Goal: Task Accomplishment & Management: Complete application form

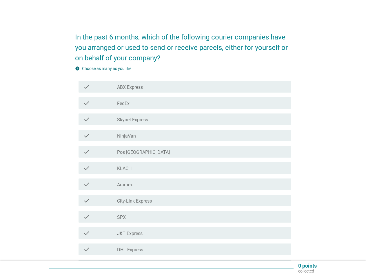
click at [87, 216] on icon "check" at bounding box center [86, 216] width 7 height 7
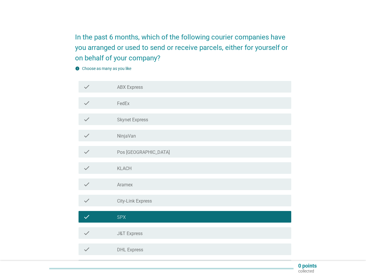
click at [86, 235] on icon "check" at bounding box center [86, 233] width 7 height 7
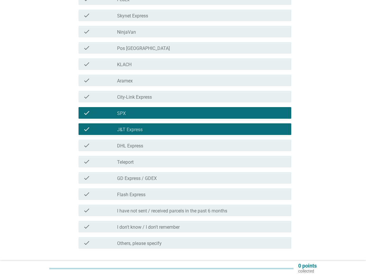
scroll to position [106, 0]
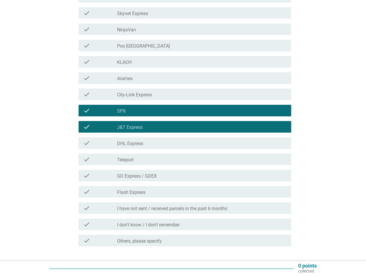
click at [88, 193] on icon "check" at bounding box center [86, 191] width 7 height 7
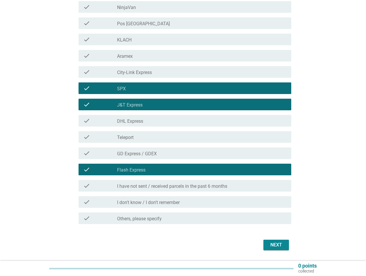
scroll to position [146, 0]
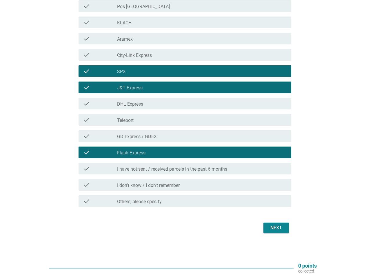
click at [283, 229] on div "Next" at bounding box center [276, 227] width 16 height 7
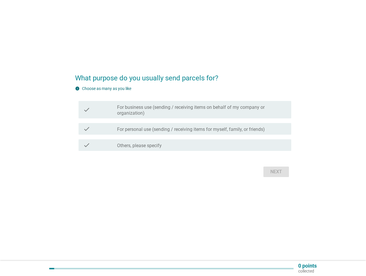
scroll to position [0, 0]
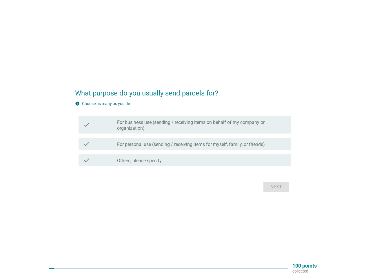
click at [167, 144] on label "For personal use (sending / receiving items for myself, family, or friends)" at bounding box center [191, 145] width 148 height 6
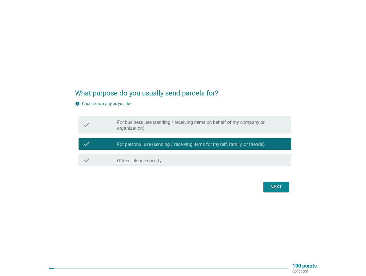
click at [279, 185] on div "Next" at bounding box center [276, 186] width 16 height 7
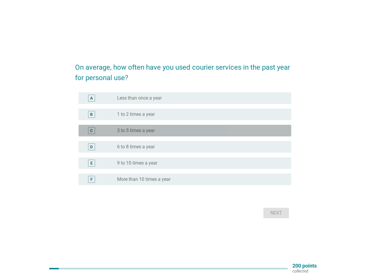
click at [145, 133] on label "3 to 5 times a year" at bounding box center [136, 131] width 38 height 6
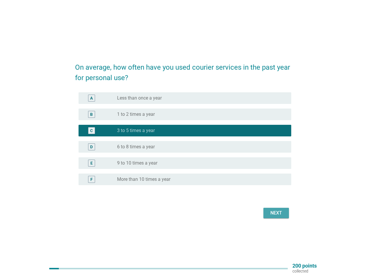
click at [283, 214] on div "Next" at bounding box center [276, 212] width 16 height 7
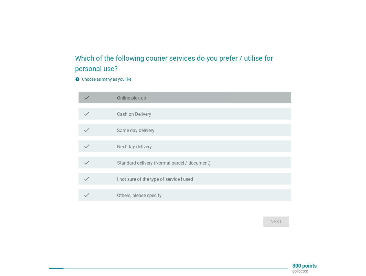
click at [144, 98] on label "Online pick-up" at bounding box center [131, 98] width 29 height 6
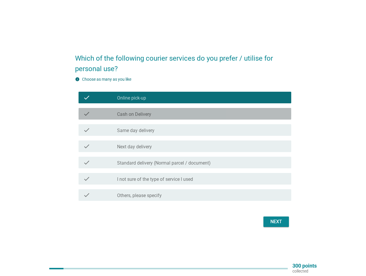
click at [144, 115] on label "Cash on Delivery" at bounding box center [134, 114] width 34 height 6
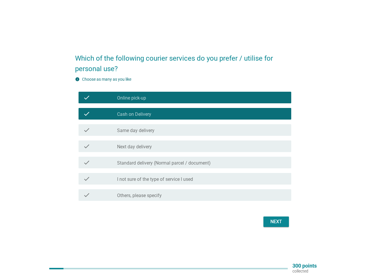
click at [157, 162] on label "Standard delivery (Normal parcel / document)" at bounding box center [164, 163] width 94 height 6
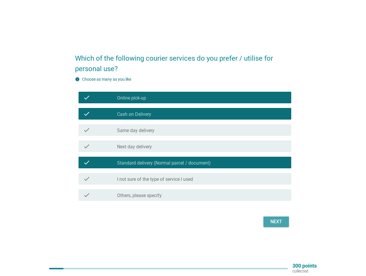
click at [268, 223] on div "Next" at bounding box center [276, 221] width 16 height 7
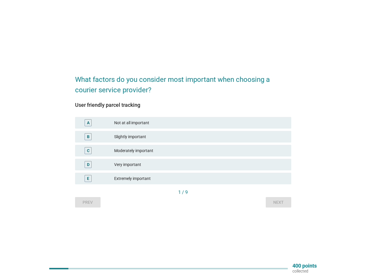
click at [135, 151] on div "Moderately important" at bounding box center [200, 150] width 173 height 7
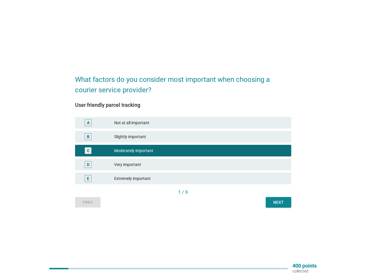
click at [284, 203] on div "Next" at bounding box center [279, 202] width 16 height 6
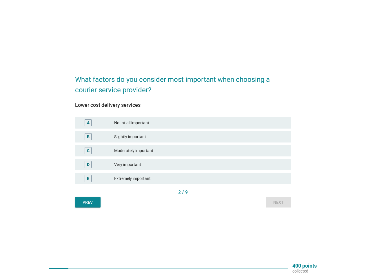
click at [147, 152] on div "Moderately important" at bounding box center [200, 150] width 173 height 7
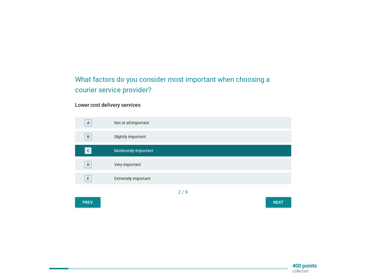
click at [288, 204] on button "Next" at bounding box center [279, 202] width 26 height 10
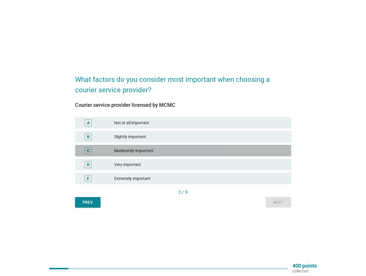
click at [185, 155] on div "C Moderately important" at bounding box center [183, 151] width 216 height 12
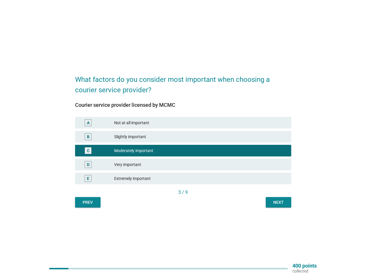
click at [271, 203] on div "Next" at bounding box center [279, 202] width 16 height 6
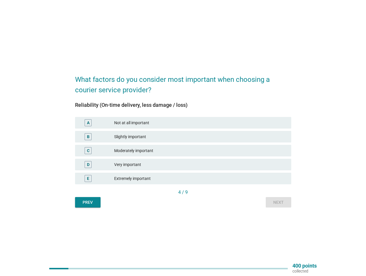
click at [153, 147] on div "Moderately important" at bounding box center [200, 150] width 173 height 7
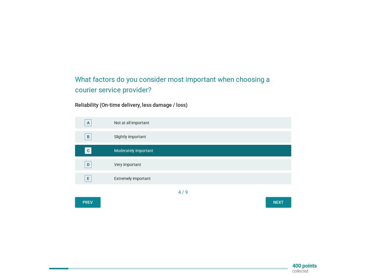
click at [284, 203] on div "Next" at bounding box center [279, 202] width 16 height 6
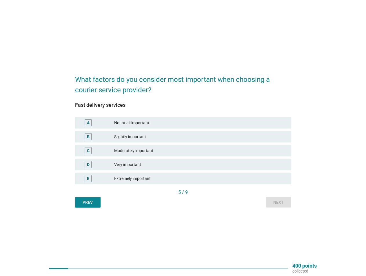
click at [135, 149] on div "Moderately important" at bounding box center [200, 150] width 173 height 7
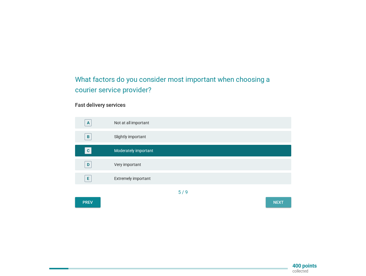
click at [283, 205] on button "Next" at bounding box center [279, 202] width 26 height 10
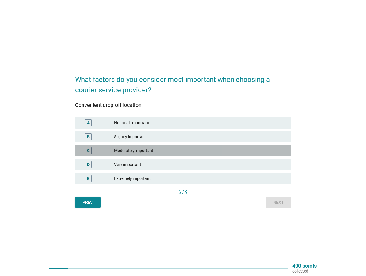
click at [149, 155] on div "C Moderately important" at bounding box center [183, 151] width 216 height 12
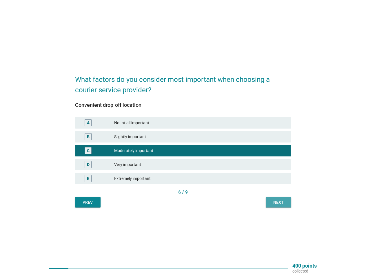
click at [280, 205] on div "Next" at bounding box center [279, 202] width 16 height 6
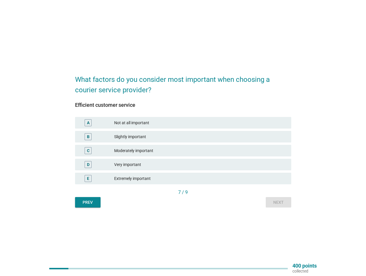
click at [144, 155] on div "C Moderately important" at bounding box center [183, 151] width 216 height 12
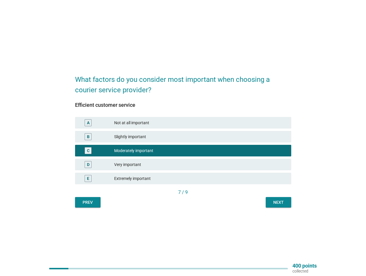
click at [292, 206] on div "What factors do you consider most important when choosing a courier service pro…" at bounding box center [184, 138] width 226 height 148
click at [284, 205] on div "Next" at bounding box center [279, 202] width 16 height 6
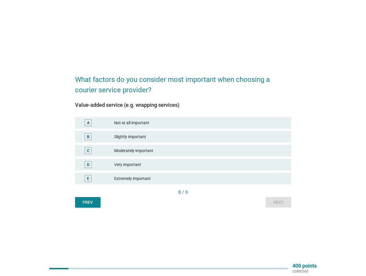
click at [149, 153] on div "Moderately important" at bounding box center [200, 150] width 173 height 7
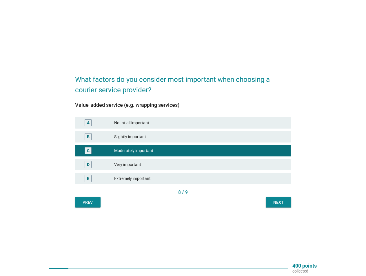
click at [277, 202] on div "Next" at bounding box center [279, 202] width 16 height 6
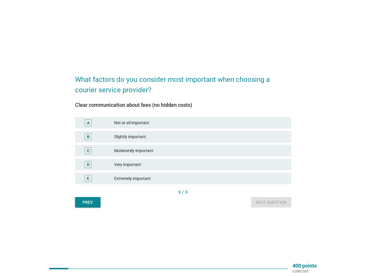
click at [142, 151] on div "Moderately important" at bounding box center [200, 150] width 173 height 7
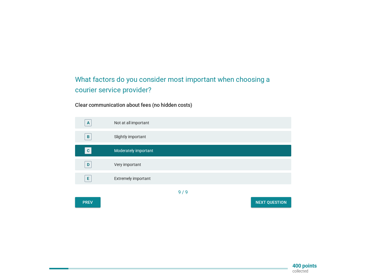
click at [266, 199] on button "Next question" at bounding box center [271, 202] width 40 height 10
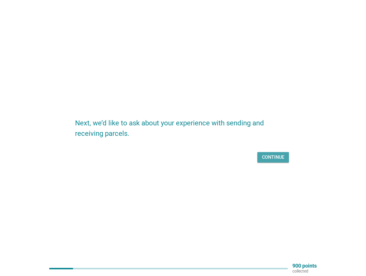
click at [266, 160] on div "Continue" at bounding box center [273, 157] width 22 height 7
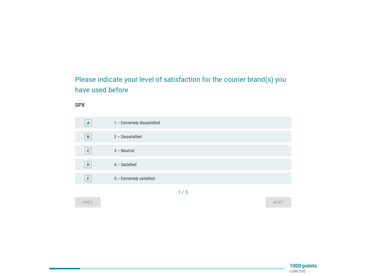
click at [236, 153] on div "3 – Neutral" at bounding box center [200, 150] width 173 height 7
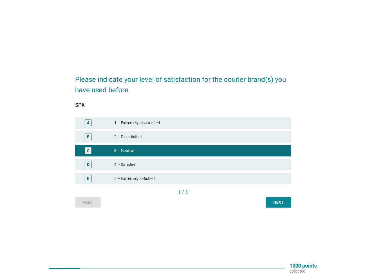
click at [281, 203] on div "Next" at bounding box center [279, 202] width 16 height 6
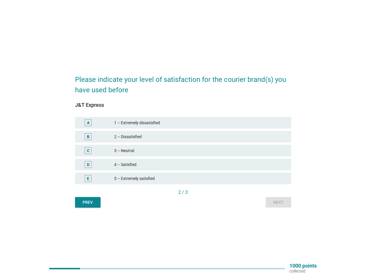
click at [158, 151] on div "3 – Neutral" at bounding box center [200, 150] width 173 height 7
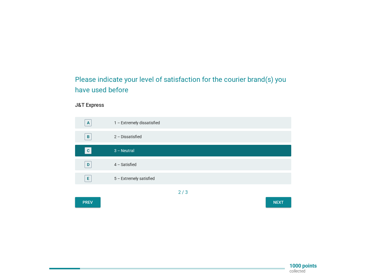
click at [273, 203] on div "Next" at bounding box center [279, 202] width 16 height 6
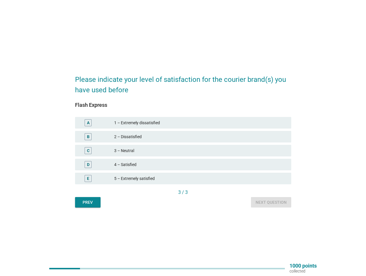
click at [153, 150] on div "3 – Neutral" at bounding box center [200, 150] width 173 height 7
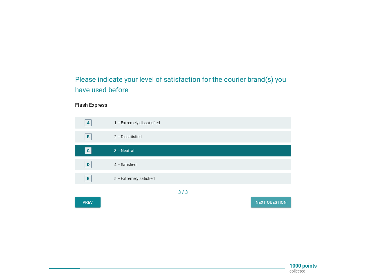
click at [266, 203] on div "Next question" at bounding box center [271, 202] width 31 height 6
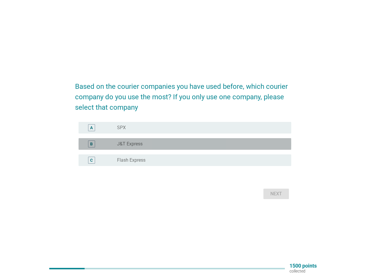
click at [138, 146] on label "J&T Express" at bounding box center [130, 144] width 26 height 6
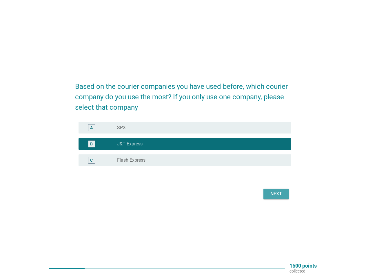
click at [273, 192] on div "Next" at bounding box center [276, 193] width 16 height 7
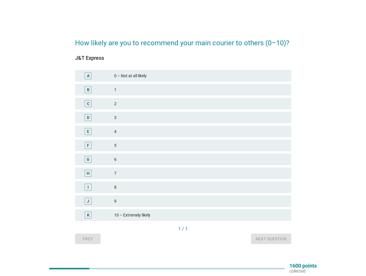
click at [122, 171] on div "7" at bounding box center [200, 173] width 173 height 7
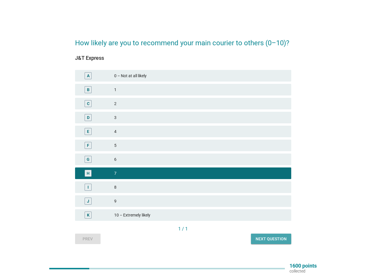
click at [275, 239] on div "Next question" at bounding box center [271, 239] width 31 height 6
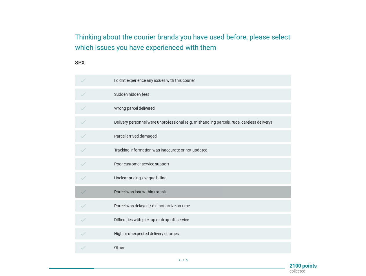
click at [135, 191] on div "Parcel was lost within transit" at bounding box center [200, 191] width 173 height 7
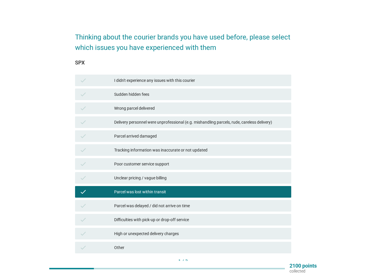
click at [146, 79] on div "I didn't experience any issues with this courier" at bounding box center [200, 80] width 173 height 7
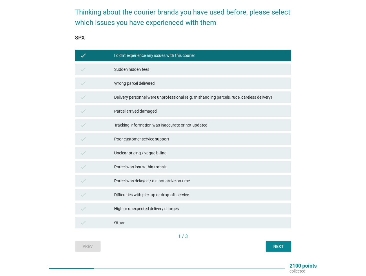
scroll to position [31, 0]
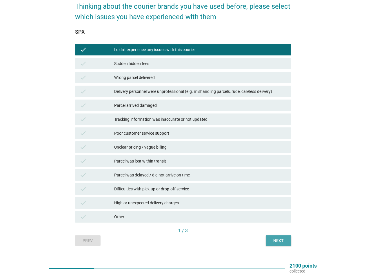
click at [271, 241] on div "Next" at bounding box center [279, 241] width 16 height 6
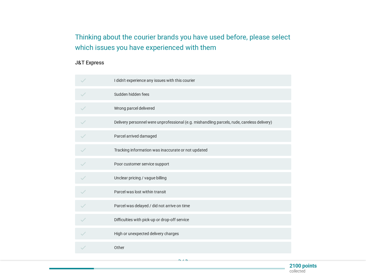
click at [142, 82] on div "I didn't experience any issues with this courier" at bounding box center [200, 80] width 173 height 7
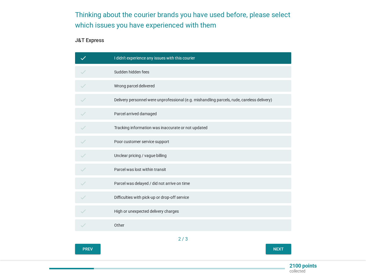
scroll to position [42, 0]
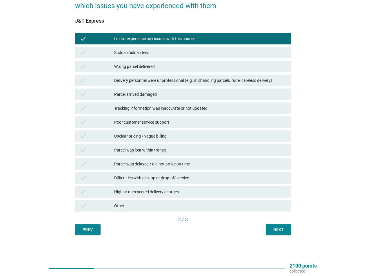
click at [281, 230] on div "Next" at bounding box center [279, 230] width 16 height 6
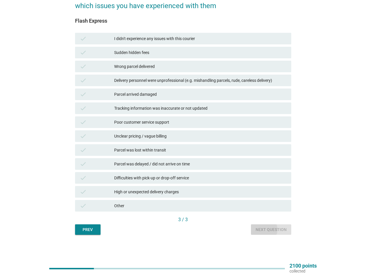
scroll to position [0, 0]
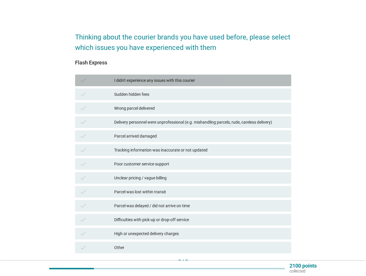
click at [142, 80] on div "I didn't experience any issues with this courier" at bounding box center [200, 80] width 173 height 7
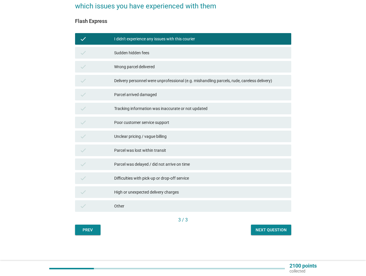
scroll to position [42, 0]
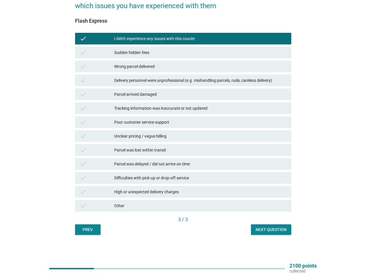
click at [275, 232] on div "Next question" at bounding box center [271, 230] width 31 height 6
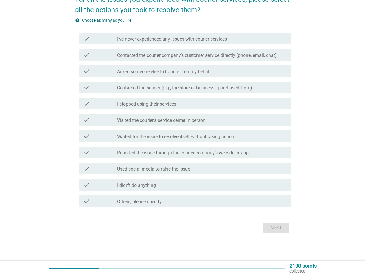
scroll to position [0, 0]
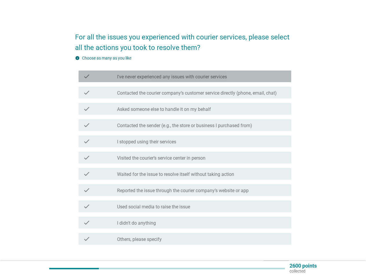
click at [165, 77] on label "I've never experienced any issues with courier services" at bounding box center [172, 77] width 110 height 6
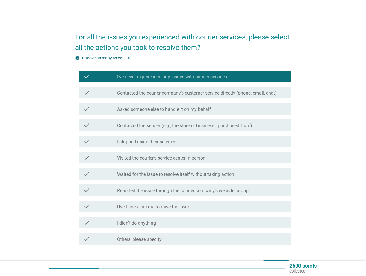
scroll to position [38, 0]
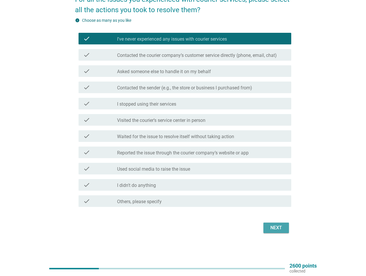
click at [281, 229] on div "Next" at bounding box center [276, 227] width 16 height 7
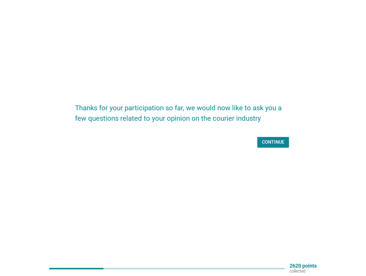
scroll to position [0, 0]
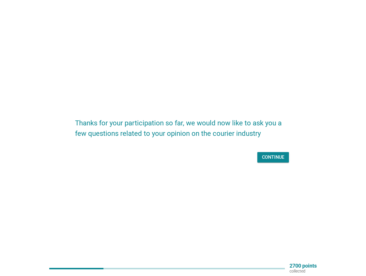
click at [281, 149] on form "Thanks for your participation so far, we would now like to ask you a few questi…" at bounding box center [183, 138] width 216 height 52
click at [283, 155] on div "Continue" at bounding box center [273, 157] width 22 height 7
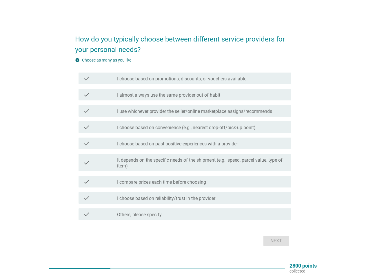
click at [135, 82] on div "check check_box_outline_blank I choose based on promotions, discounts, or vouch…" at bounding box center [185, 79] width 213 height 12
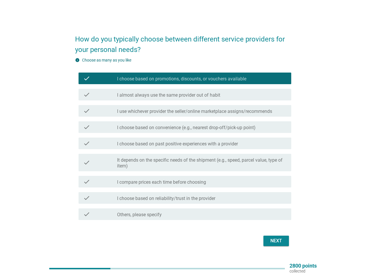
click at [277, 245] on button "Next" at bounding box center [277, 241] width 26 height 10
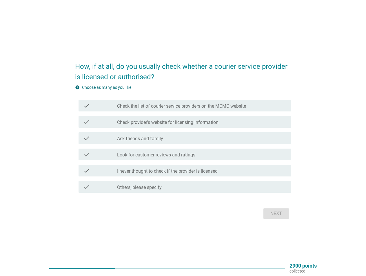
click at [190, 158] on div "check check_box_outline_blank Look for customer reviews and ratings" at bounding box center [185, 155] width 213 height 12
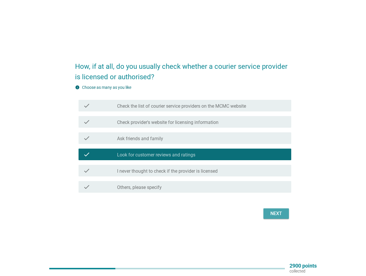
click at [277, 214] on div "Next" at bounding box center [276, 213] width 16 height 7
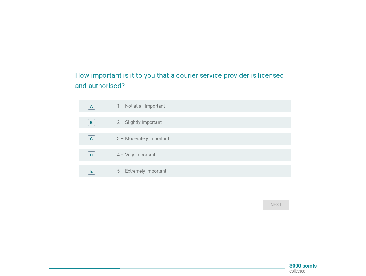
click at [159, 138] on label "3 – Moderately important" at bounding box center [143, 139] width 52 height 6
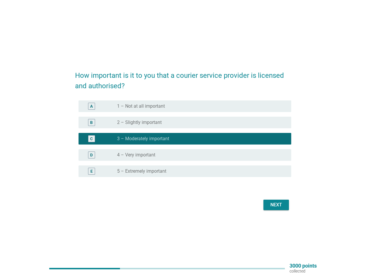
click at [277, 209] on button "Next" at bounding box center [277, 205] width 26 height 10
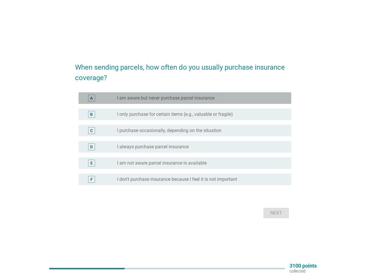
click at [157, 102] on div "A radio_button_unchecked I am aware but never purchase parcel insurance" at bounding box center [185, 98] width 213 height 12
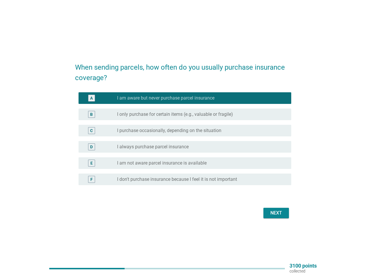
click at [271, 218] on div "Next" at bounding box center [183, 213] width 216 height 14
click at [273, 213] on div "Next" at bounding box center [276, 212] width 16 height 7
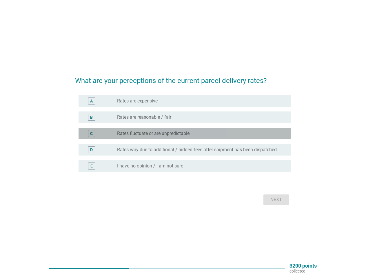
click at [157, 134] on label "Rates fluctuate or are unpredictable" at bounding box center [153, 134] width 73 height 6
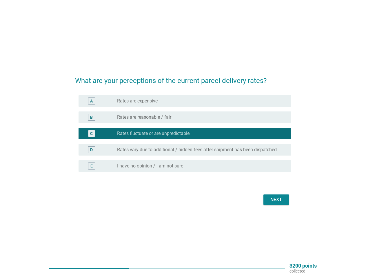
click at [284, 204] on button "Next" at bounding box center [277, 199] width 26 height 10
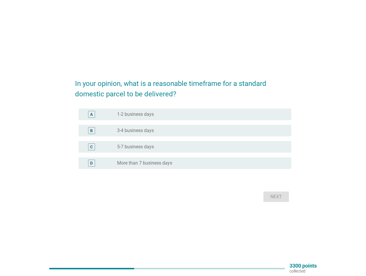
click at [152, 142] on div "C radio_button_unchecked 5-7 business days" at bounding box center [185, 147] width 213 height 12
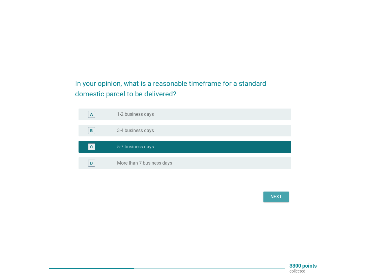
click at [273, 196] on div "Next" at bounding box center [276, 196] width 16 height 7
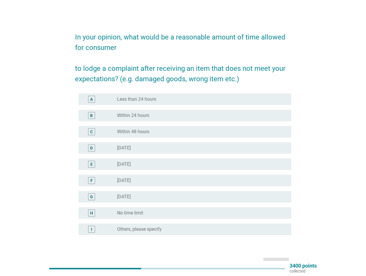
click at [163, 164] on div "radio_button_unchecked [DATE]" at bounding box center [199, 164] width 165 height 6
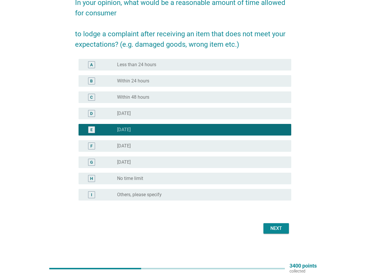
scroll to position [35, 0]
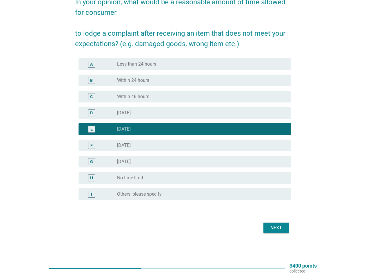
click at [280, 225] on div "Next" at bounding box center [276, 227] width 16 height 7
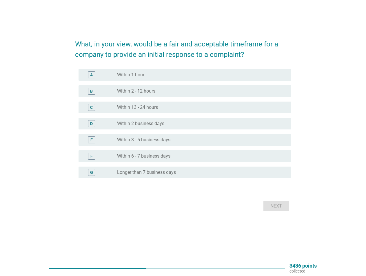
scroll to position [0, 0]
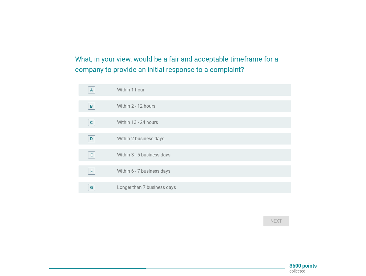
click at [157, 153] on label "Within 3 - 5 business days" at bounding box center [143, 155] width 53 height 6
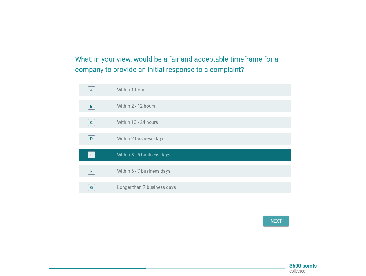
click at [274, 216] on button "Next" at bounding box center [277, 221] width 26 height 10
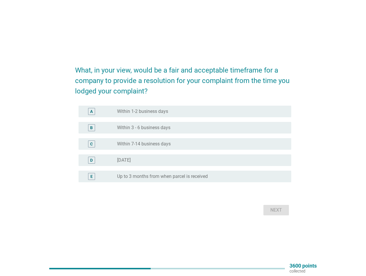
click at [145, 125] on label "Within 3 - 6 business days" at bounding box center [143, 128] width 53 height 6
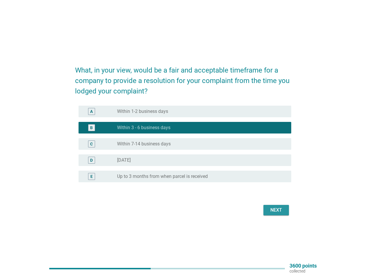
click at [275, 211] on div "Next" at bounding box center [276, 210] width 16 height 7
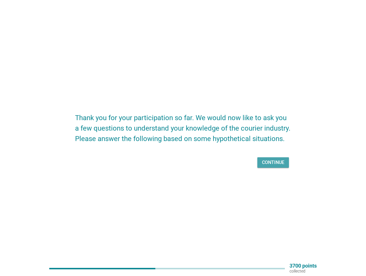
click at [272, 159] on div "Continue" at bounding box center [273, 162] width 22 height 7
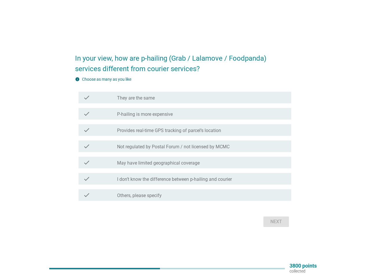
drag, startPoint x: 153, startPoint y: 142, endPoint x: 164, endPoint y: 160, distance: 20.3
click at [153, 142] on div "check check_box_outline_blank Not regulated by Postal Forum / not licensed by M…" at bounding box center [185, 146] width 213 height 12
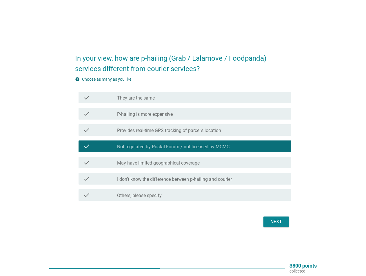
click at [290, 229] on div "In your view, how are p-hailing (Grab / Lalamove / Foodpanda) services differen…" at bounding box center [184, 138] width 226 height 191
click at [283, 222] on div "Next" at bounding box center [276, 221] width 16 height 7
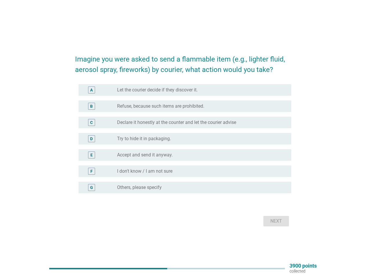
click at [146, 154] on label "Accept and send it anyway." at bounding box center [145, 155] width 56 height 6
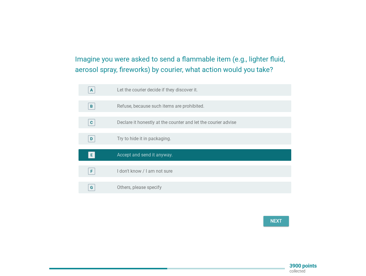
click at [269, 224] on div "Next" at bounding box center [276, 221] width 16 height 7
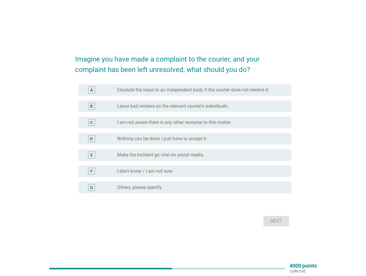
click at [156, 155] on label "Make the incident go viral on social media." at bounding box center [160, 155] width 87 height 6
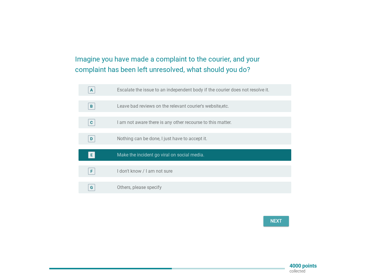
click at [282, 225] on button "Next" at bounding box center [277, 221] width 26 height 10
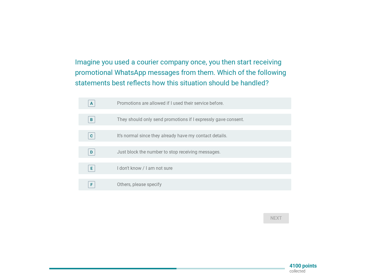
click at [142, 136] on label "It’s normal since they already have my contact details." at bounding box center [172, 136] width 110 height 6
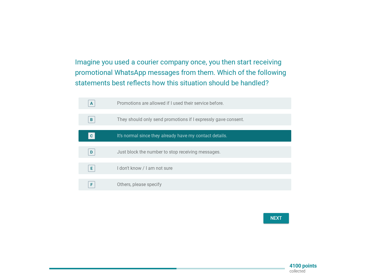
click at [280, 219] on div "Next" at bounding box center [276, 218] width 16 height 7
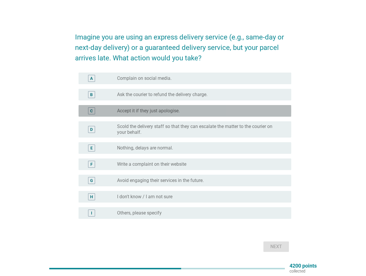
click at [141, 113] on label "Accept it if they just apologise." at bounding box center [148, 111] width 63 height 6
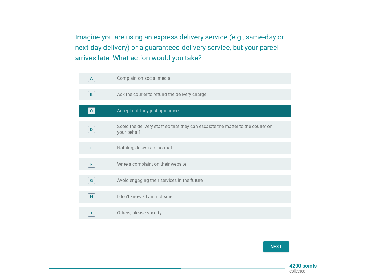
click at [279, 243] on button "Next" at bounding box center [277, 246] width 26 height 10
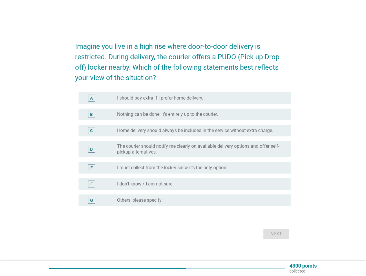
click at [146, 132] on label "Home delivery should always be included in the service without extra charge." at bounding box center [195, 131] width 156 height 6
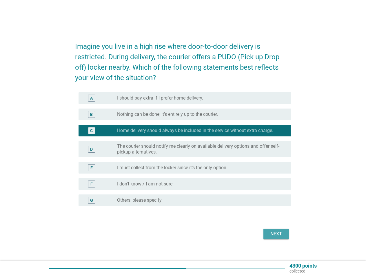
click at [277, 233] on div "Next" at bounding box center [276, 233] width 16 height 7
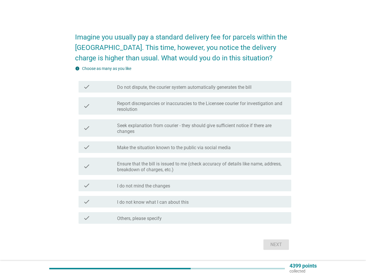
click at [124, 147] on label "Make the situation known to the public via social media" at bounding box center [174, 148] width 114 height 6
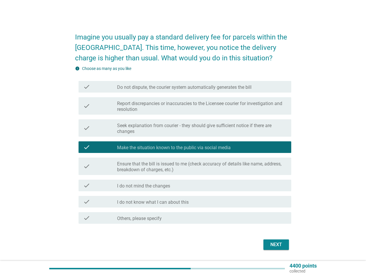
click at [275, 245] on div "Next" at bounding box center [276, 244] width 16 height 7
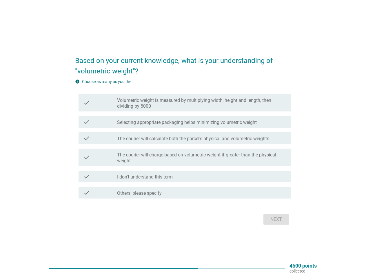
click at [155, 117] on div "check check_box_outline_blank Selecting appropriate packaging helps minimizing …" at bounding box center [185, 122] width 213 height 12
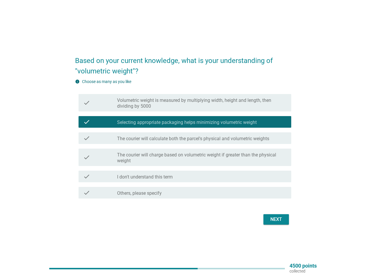
click at [273, 212] on form "Based on your current knowledge, what is your understanding of "volumetric weig…" at bounding box center [183, 138] width 216 height 177
click at [274, 216] on div "Next" at bounding box center [276, 219] width 16 height 7
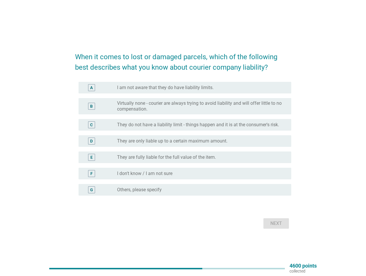
click at [177, 176] on div "radio_button_unchecked I don't know / I am not sure" at bounding box center [199, 174] width 165 height 6
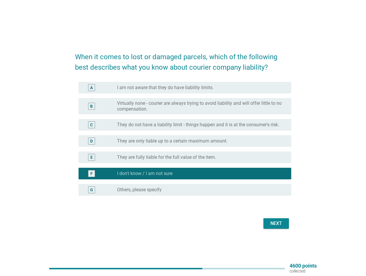
click at [274, 223] on div "Next" at bounding box center [276, 223] width 16 height 7
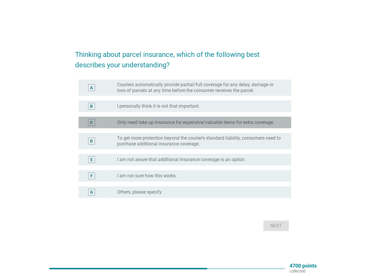
click at [132, 121] on label "Only need take up insurance for expensive/valuable items for extra coverage." at bounding box center [195, 123] width 157 height 6
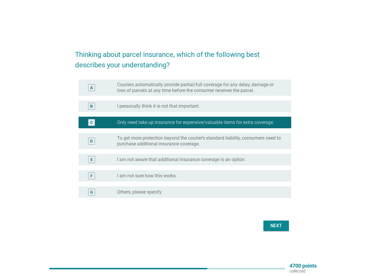
click at [279, 230] on button "Next" at bounding box center [277, 226] width 26 height 10
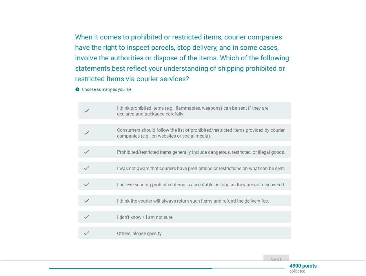
click at [160, 178] on div "check check_box_outline_blank I believe sending prohibited items is acceptable …" at bounding box center [183, 184] width 216 height 16
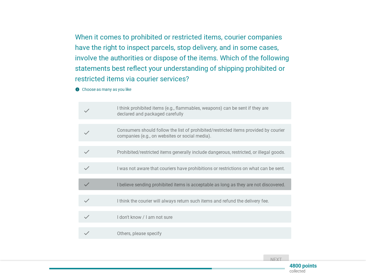
click at [187, 188] on div "check check_box_outline_blank I believe sending prohibited items is acceptable …" at bounding box center [185, 184] width 213 height 12
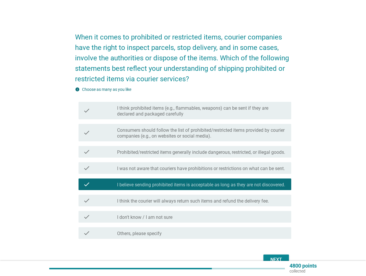
click at [281, 254] on div "Next" at bounding box center [183, 260] width 216 height 14
click at [281, 254] on button "Next" at bounding box center [277, 259] width 26 height 10
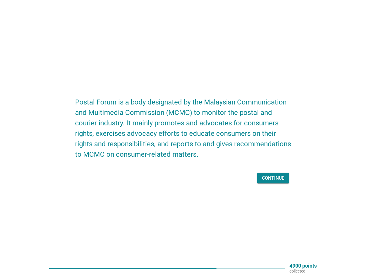
click at [282, 182] on button "Continue" at bounding box center [274, 178] width 32 height 10
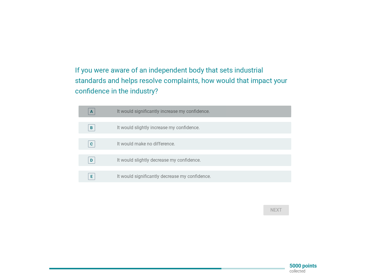
click at [131, 113] on label "It would significantly increase my confidence." at bounding box center [163, 112] width 93 height 6
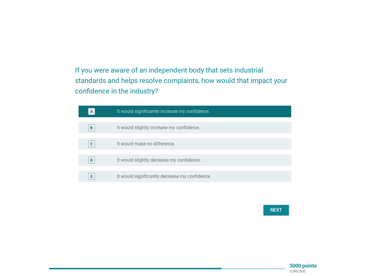
click at [283, 212] on div "Next" at bounding box center [276, 210] width 16 height 7
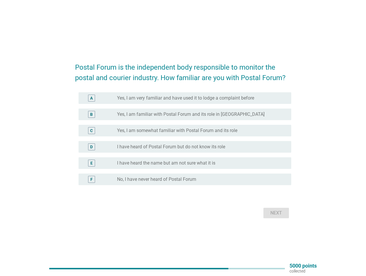
click at [177, 144] on label "I have heard of Postal Forum but do not know its role" at bounding box center [171, 147] width 108 height 6
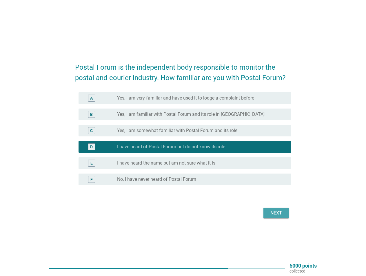
click at [272, 213] on div "Next" at bounding box center [276, 212] width 16 height 7
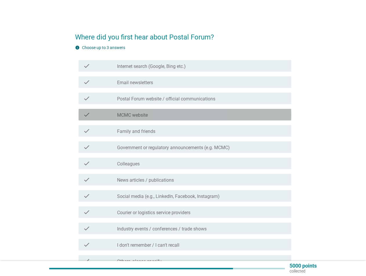
click at [154, 117] on div "check_box_outline_blank MCMC website" at bounding box center [202, 114] width 170 height 7
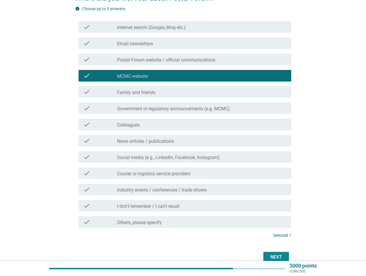
scroll to position [58, 0]
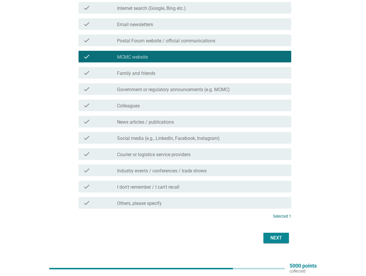
click at [271, 235] on div "Next" at bounding box center [276, 237] width 16 height 7
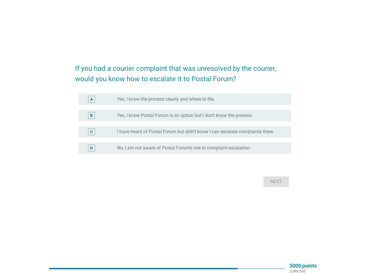
scroll to position [0, 0]
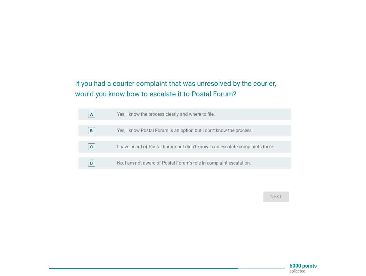
click at [157, 118] on div "A radio_button_unchecked Yes, I know the process clearly and where to file." at bounding box center [185, 115] width 213 height 12
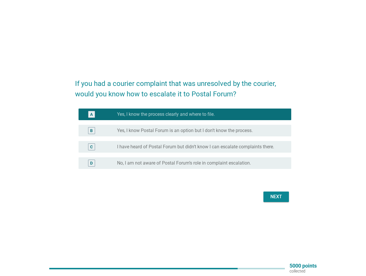
click at [285, 200] on button "Next" at bounding box center [277, 197] width 26 height 10
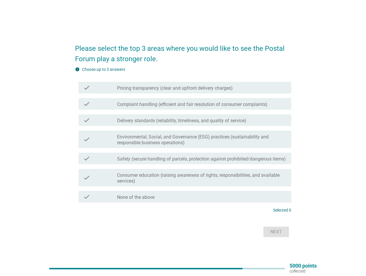
click at [135, 93] on div "check check_box_outline_blank Pricing transparency (clear and upfront delivery …" at bounding box center [185, 88] width 213 height 12
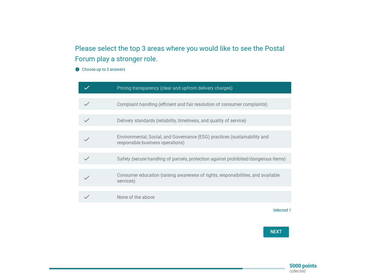
click at [150, 148] on div "check check_box_outline_blank Environmental, Social, and Governance (ESG) pract…" at bounding box center [183, 139] width 216 height 22
click at [143, 127] on div "check check_box_outline_blank Delivery standards (reliability, timeliness, and …" at bounding box center [183, 120] width 216 height 16
click at [142, 122] on label "Delivery standards (reliability, timeliness, and quality of service)" at bounding box center [181, 121] width 129 height 6
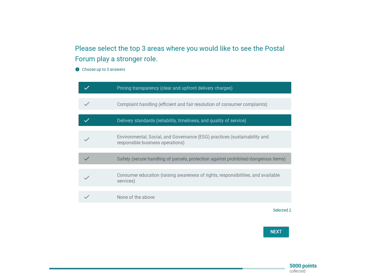
click at [135, 164] on div "check check_box_outline_blank Safety (secure handling of parcels, protection ag…" at bounding box center [185, 159] width 213 height 12
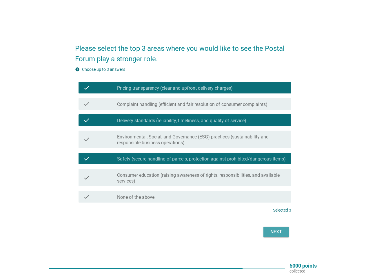
click at [280, 233] on div "Next" at bounding box center [276, 231] width 16 height 7
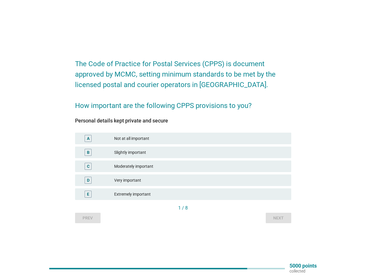
click at [126, 165] on div "Moderately important" at bounding box center [200, 166] width 173 height 7
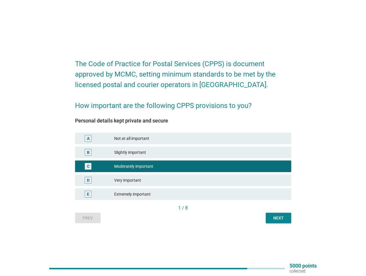
click at [275, 221] on button "Next" at bounding box center [279, 218] width 26 height 10
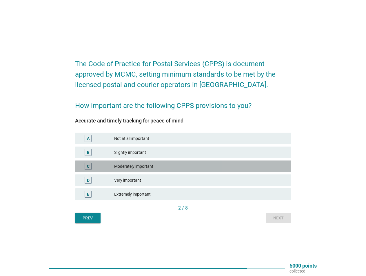
click at [160, 169] on div "Moderately important" at bounding box center [200, 166] width 173 height 7
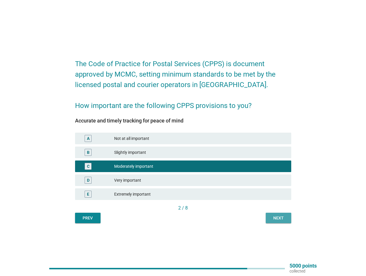
click at [283, 219] on div "Next" at bounding box center [279, 218] width 16 height 6
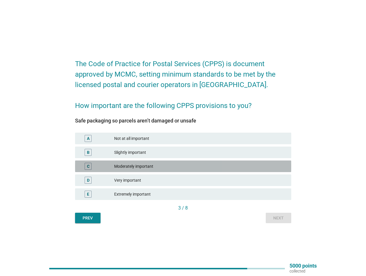
click at [140, 167] on div "Moderately important" at bounding box center [200, 166] width 173 height 7
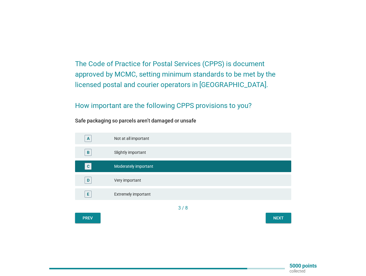
click at [277, 221] on div "Next" at bounding box center [279, 218] width 16 height 6
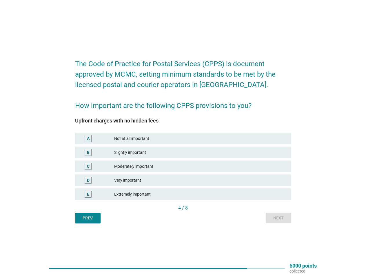
click at [161, 163] on div "Moderately important" at bounding box center [200, 166] width 173 height 7
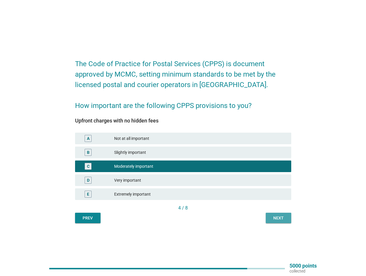
click at [270, 216] on button "Next" at bounding box center [279, 218] width 26 height 10
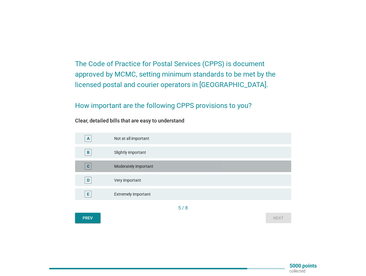
click at [139, 169] on div "Moderately important" at bounding box center [200, 166] width 173 height 7
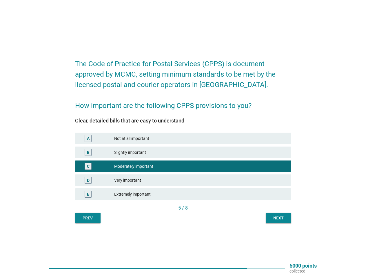
click at [277, 216] on div "Next" at bounding box center [279, 218] width 16 height 6
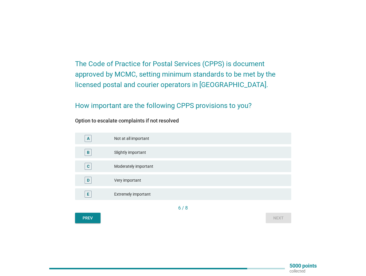
click at [156, 167] on div "Moderately important" at bounding box center [200, 166] width 173 height 7
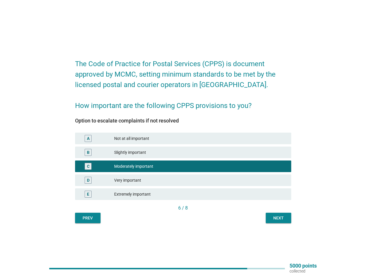
click at [280, 221] on div "Next" at bounding box center [279, 218] width 16 height 6
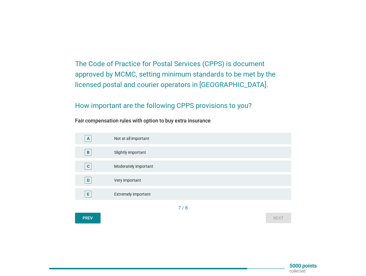
click at [169, 170] on div "C Moderately important" at bounding box center [183, 166] width 216 height 12
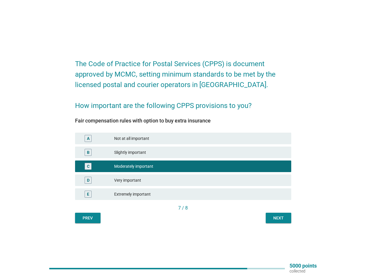
click at [287, 218] on div "Next" at bounding box center [279, 218] width 16 height 6
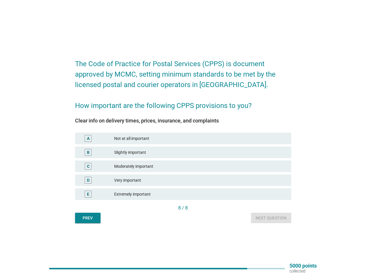
click at [173, 168] on div "Moderately important" at bounding box center [200, 166] width 173 height 7
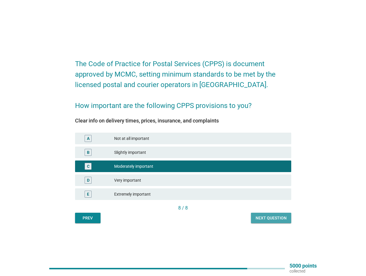
click at [279, 217] on div "Next question" at bounding box center [271, 218] width 31 height 6
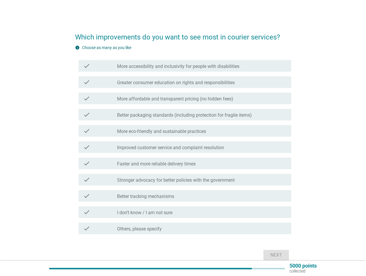
click at [134, 80] on label "Greater consumer education on rights and responsibilities" at bounding box center [176, 83] width 118 height 6
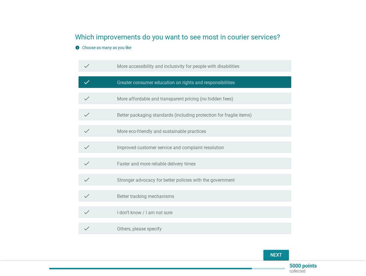
click at [136, 113] on label "Better packaging standards (including protection for fragile items)" at bounding box center [184, 115] width 135 height 6
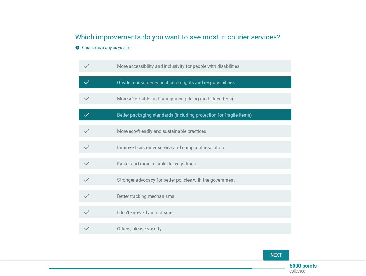
click at [132, 133] on label "More eco-friendly and sustainable practices" at bounding box center [161, 132] width 89 height 6
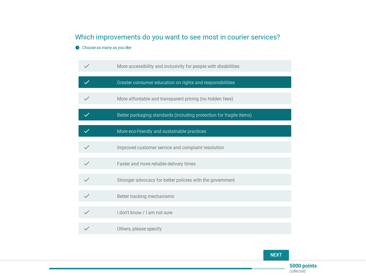
click at [130, 148] on label "Improved customer service and complaint resolution" at bounding box center [170, 148] width 107 height 6
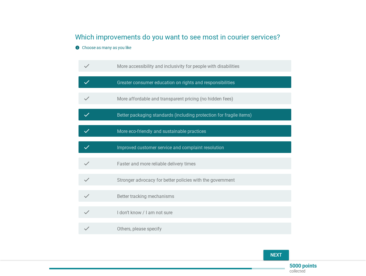
click at [138, 166] on label "Faster and more reliable delivery times" at bounding box center [156, 164] width 79 height 6
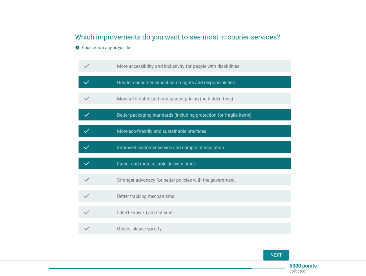
click at [276, 255] on div "Next" at bounding box center [276, 255] width 16 height 7
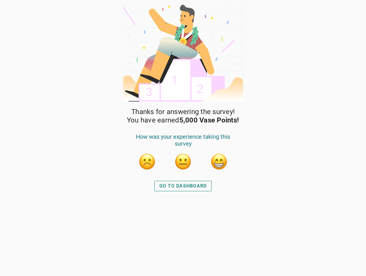
click at [183, 160] on button "button" at bounding box center [183, 161] width 17 height 17
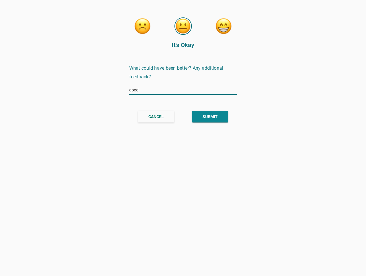
type input "good"
click at [221, 117] on button "SUBMIT" at bounding box center [210, 117] width 36 height 12
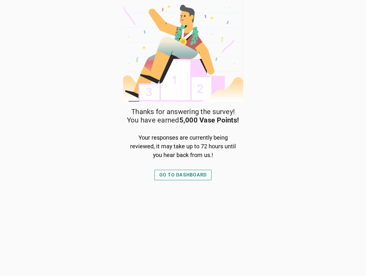
click at [194, 173] on div "GO TO DASHBOARD" at bounding box center [184, 174] width 48 height 7
